Goal: Communication & Community: Participate in discussion

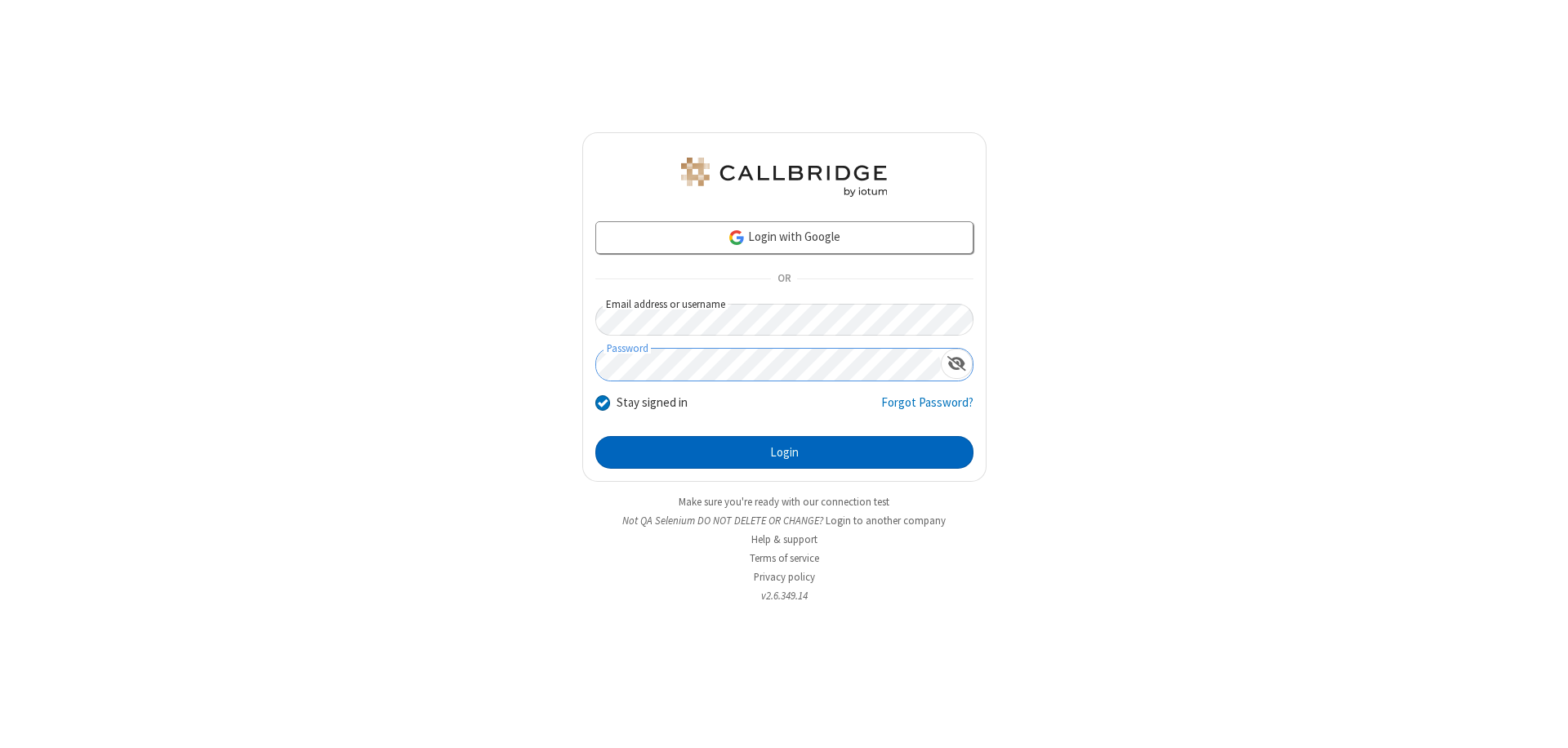
click at [784, 452] on button "Login" at bounding box center [784, 453] width 379 height 33
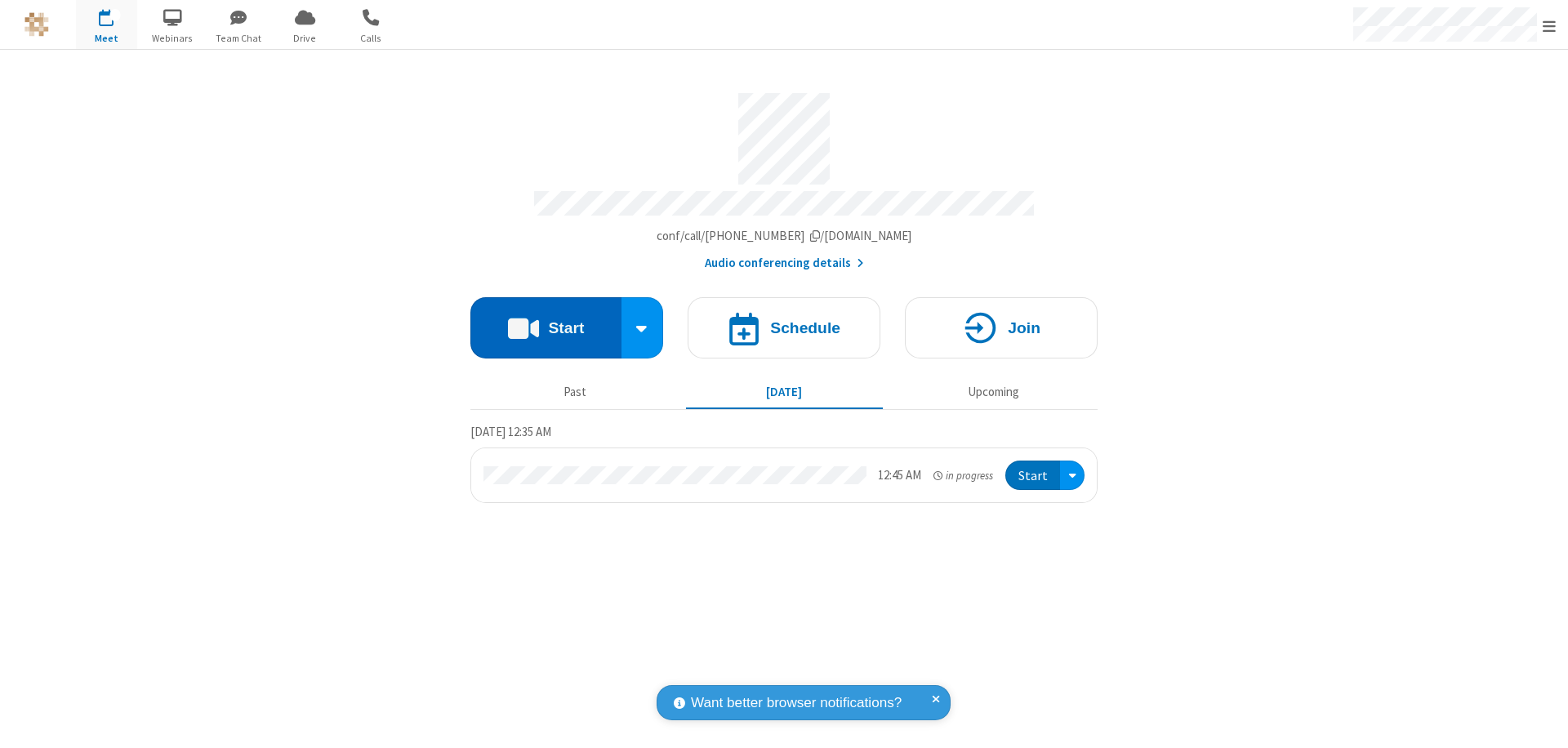
click at [546, 320] on button "Start" at bounding box center [546, 327] width 151 height 61
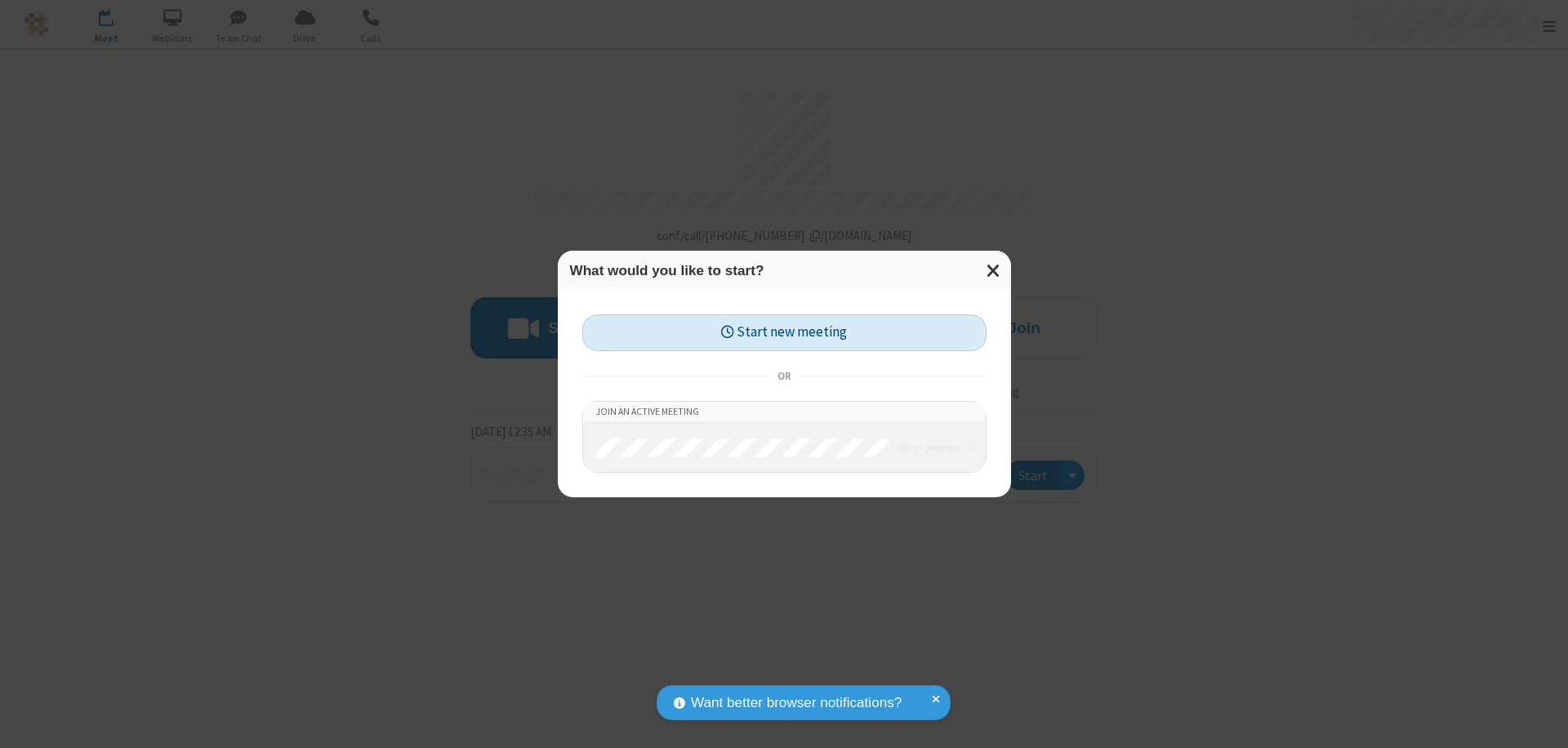
click at [784, 332] on button "Start new meeting" at bounding box center [784, 332] width 405 height 36
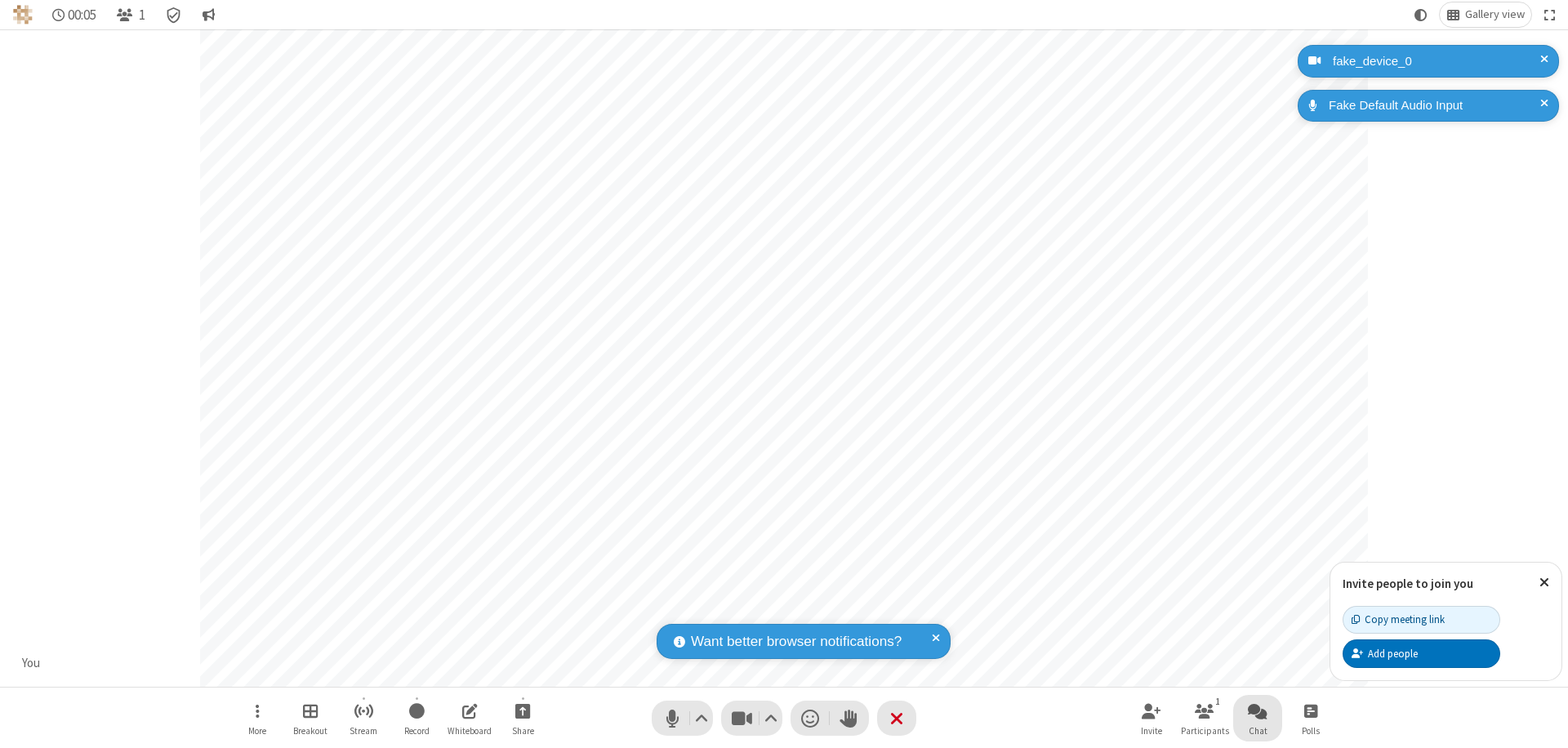
click at [1258, 710] on span "Open chat" at bounding box center [1258, 711] width 20 height 21
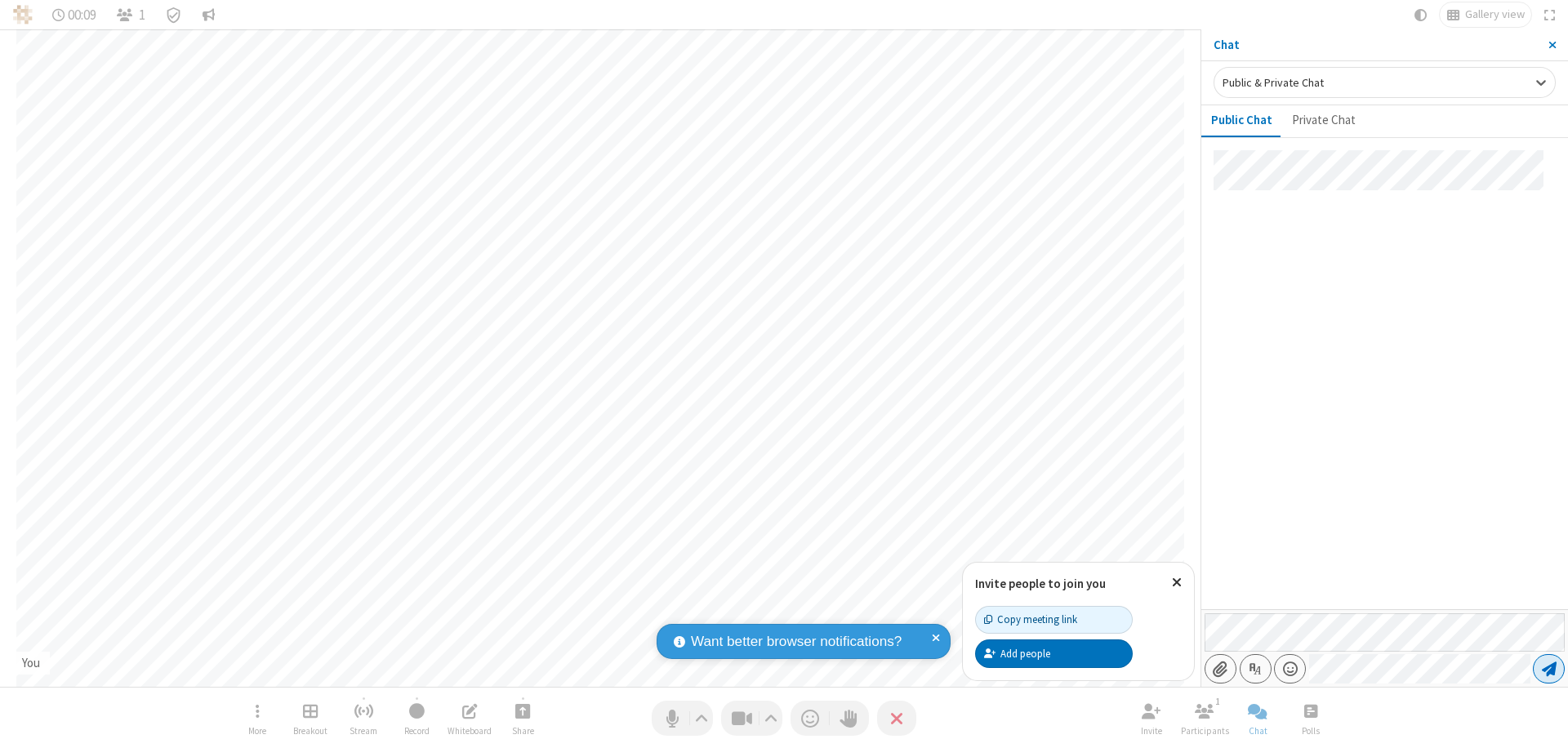
click at [1549, 668] on span "Send message" at bounding box center [1549, 668] width 15 height 16
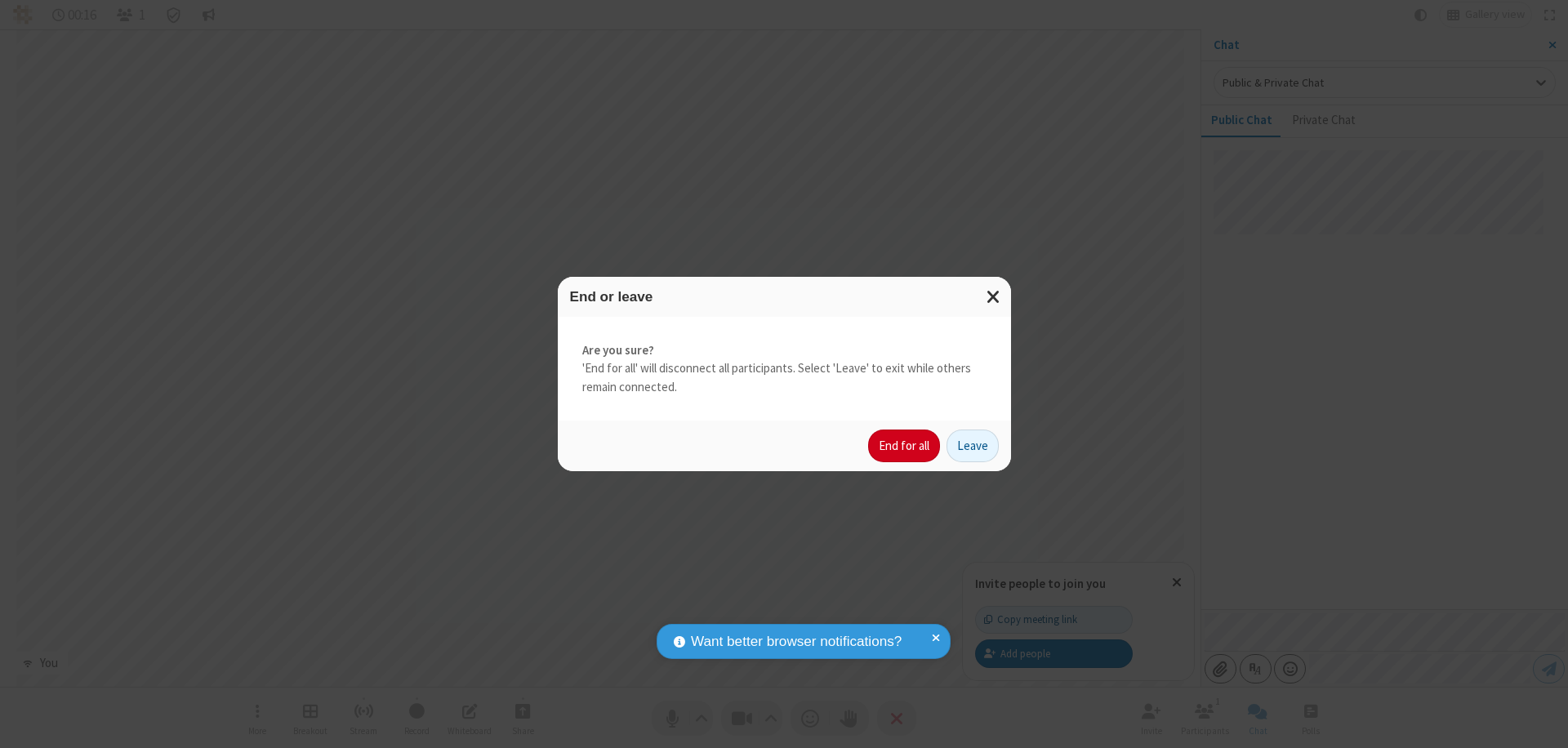
click at [905, 446] on button "End for all" at bounding box center [904, 446] width 72 height 33
